Goal: Information Seeking & Learning: Find specific page/section

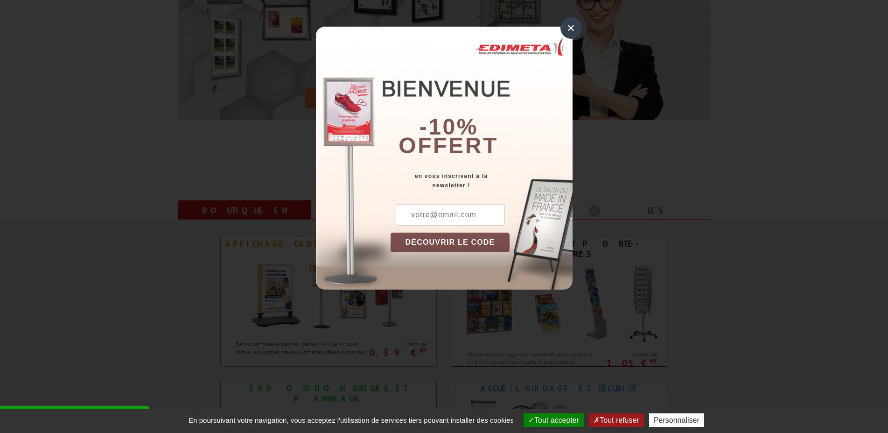
scroll to position [190, 0]
click at [566, 26] on div "×" at bounding box center [570, 27] width 21 height 21
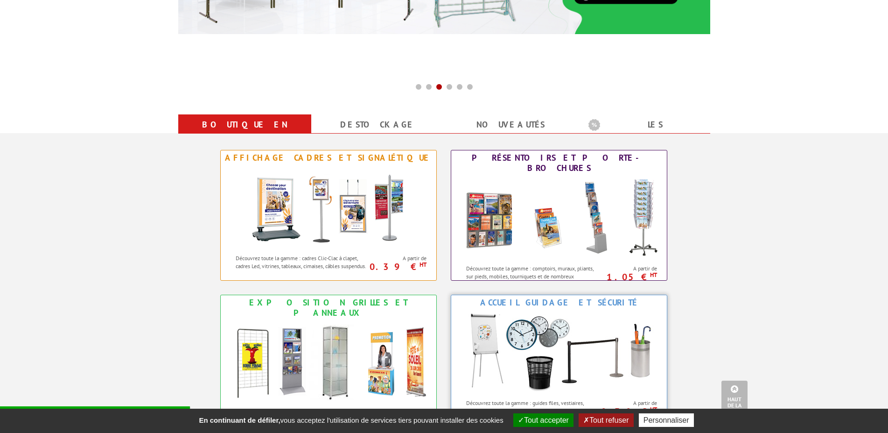
scroll to position [0, 0]
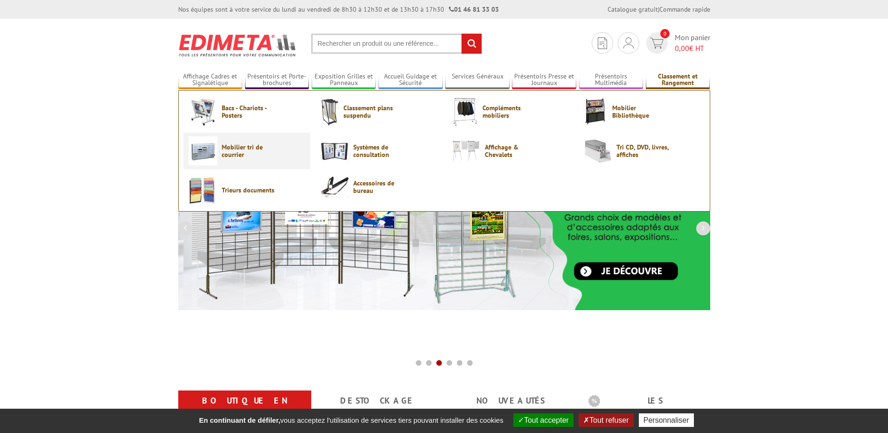
click at [226, 146] on span "Mobilier tri de courrier" at bounding box center [250, 150] width 56 height 15
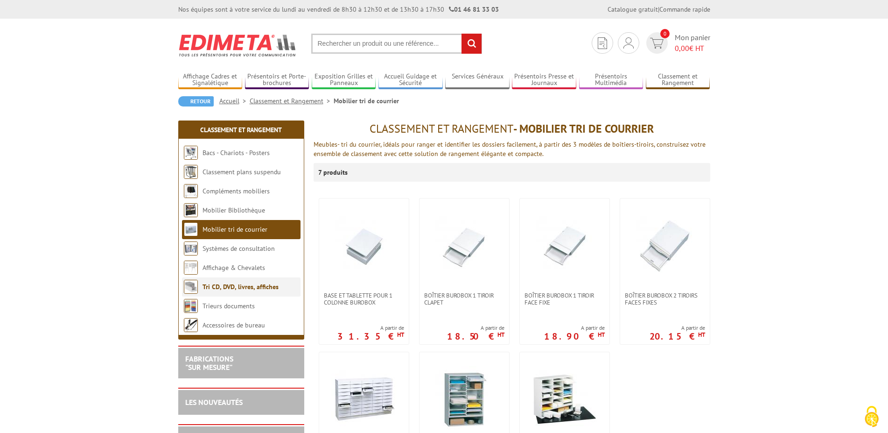
click at [247, 289] on link "Tri CD, DVD, livres, affiches" at bounding box center [241, 286] width 76 height 8
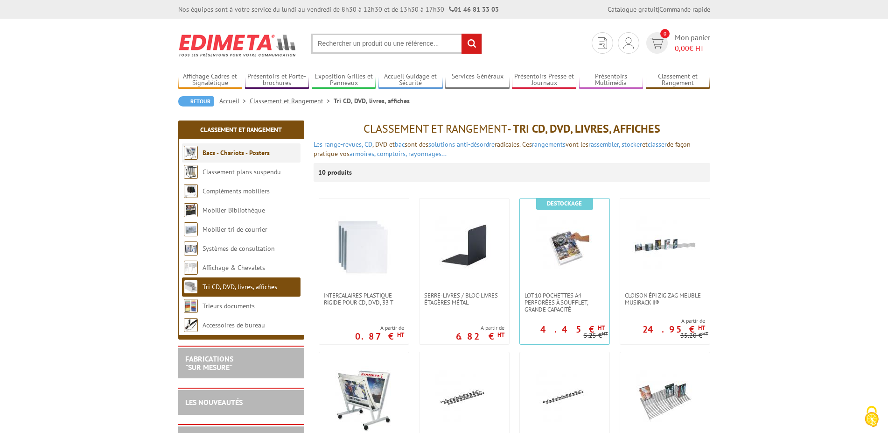
click at [241, 155] on link "Bacs - Chariots - Posters" at bounding box center [236, 152] width 67 height 8
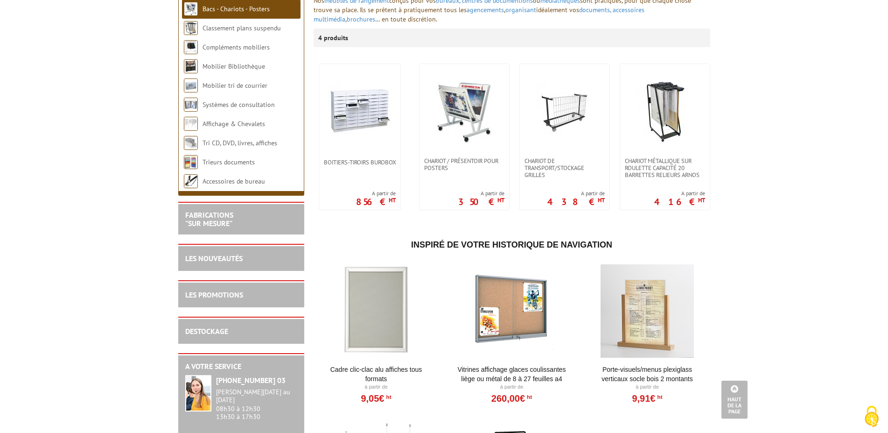
scroll to position [143, 0]
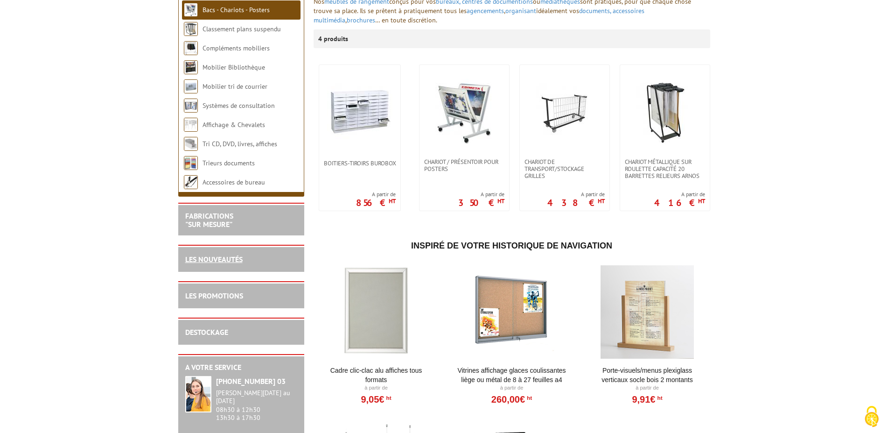
click at [210, 261] on link "LES NOUVEAUTÉS" at bounding box center [213, 258] width 57 height 9
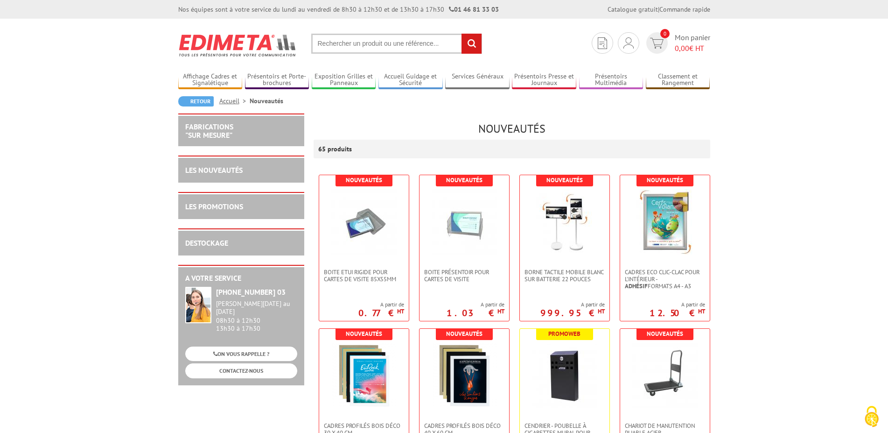
click at [372, 42] on input "text" at bounding box center [396, 44] width 171 height 20
type input "casier"
click at [461, 34] on input "rechercher" at bounding box center [471, 44] width 20 height 20
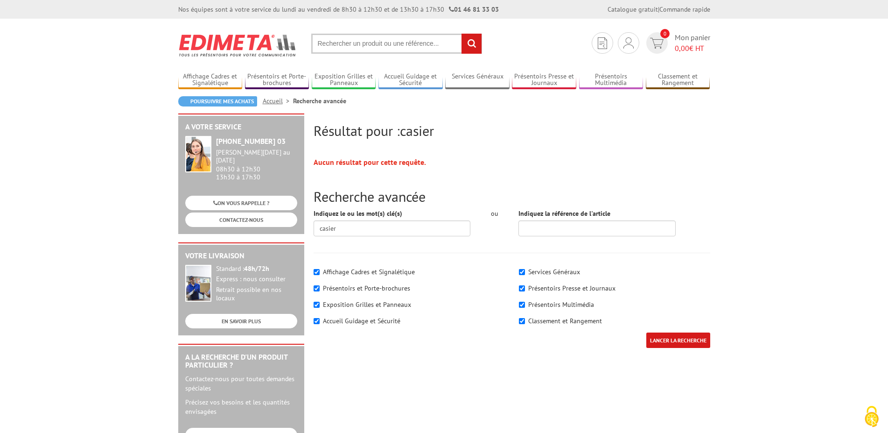
click at [383, 40] on input "text" at bounding box center [396, 44] width 171 height 20
type input "porte clé"
click at [461, 34] on input "rechercher" at bounding box center [471, 44] width 20 height 20
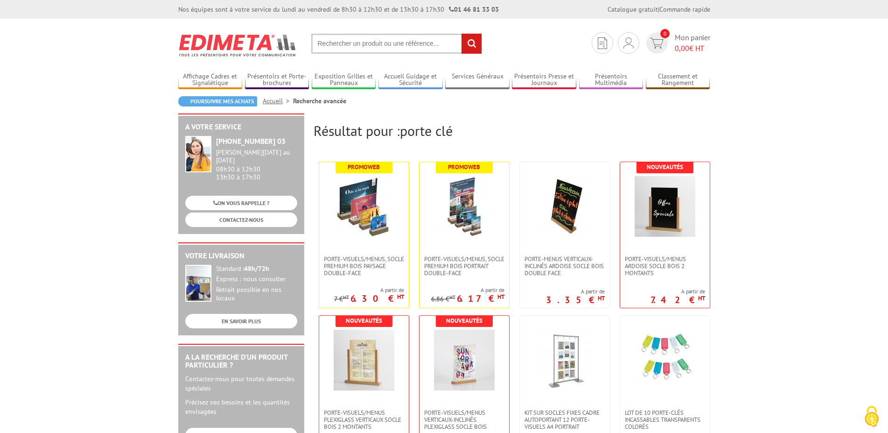
click at [381, 43] on input "text" at bounding box center [396, 44] width 171 height 20
